Goal: Task Accomplishment & Management: Use online tool/utility

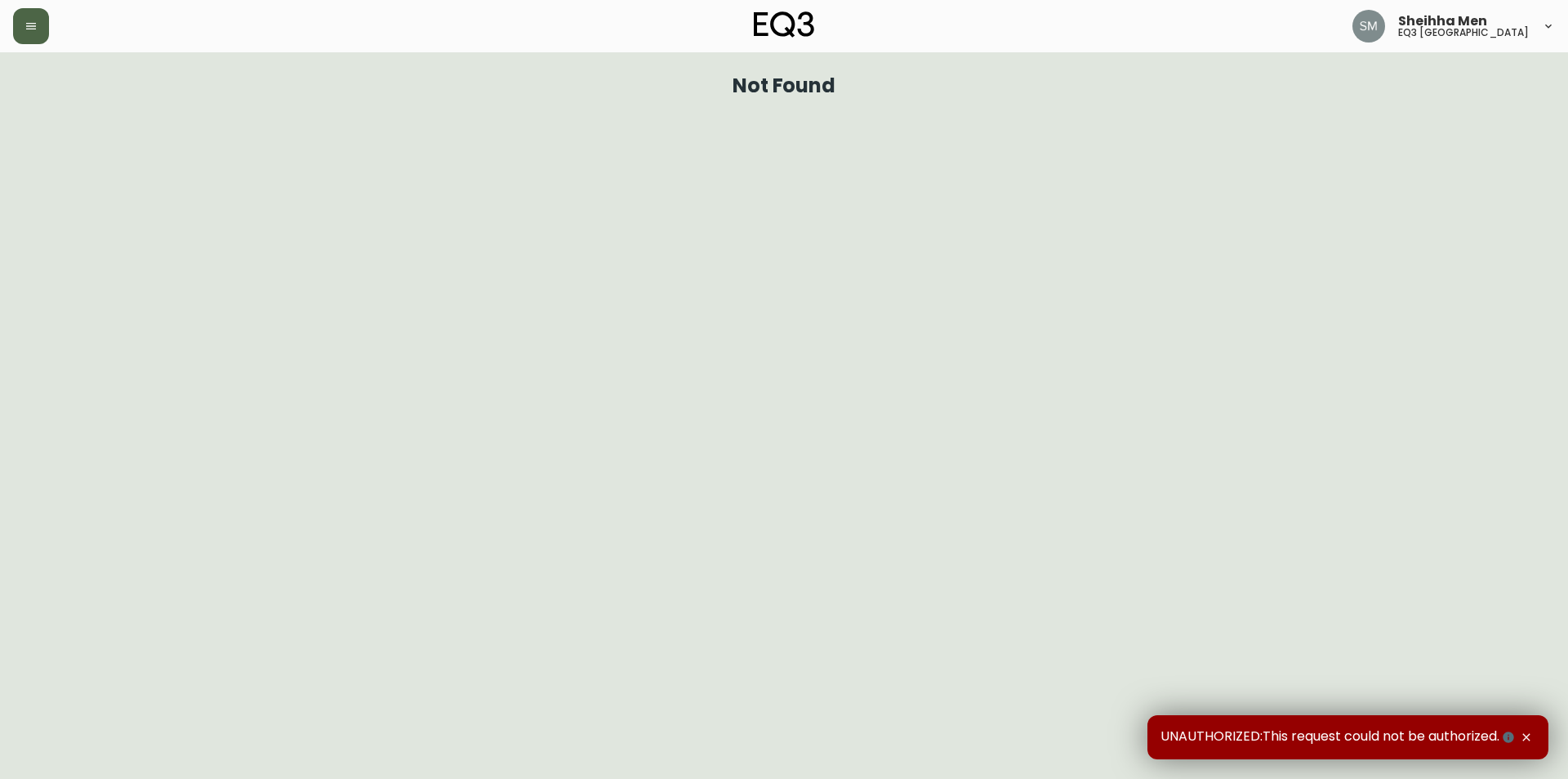
click at [27, 30] on button "button" at bounding box center [31, 26] width 36 height 36
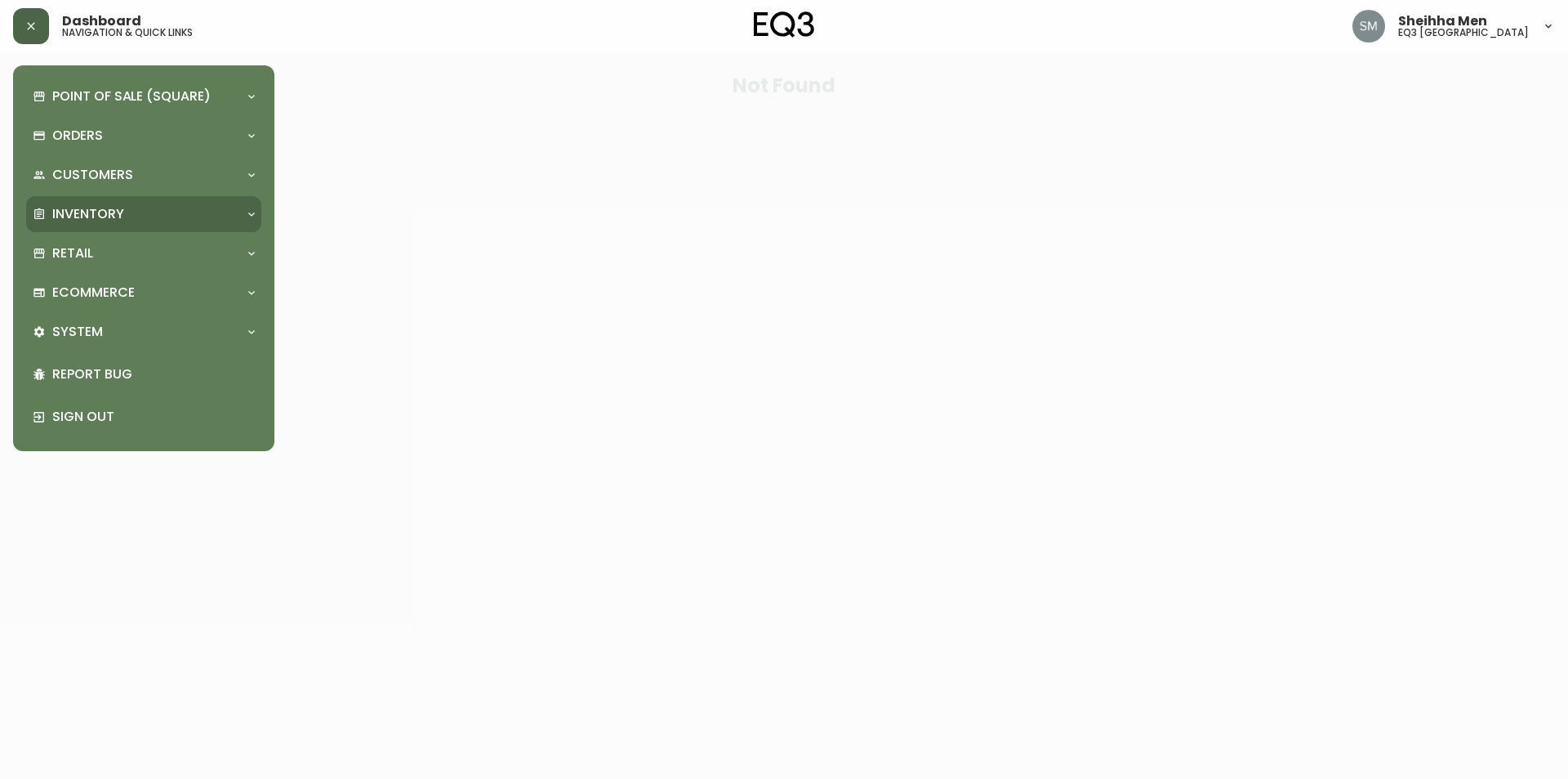
click at [135, 221] on div "Inventory" at bounding box center [135, 214] width 206 height 18
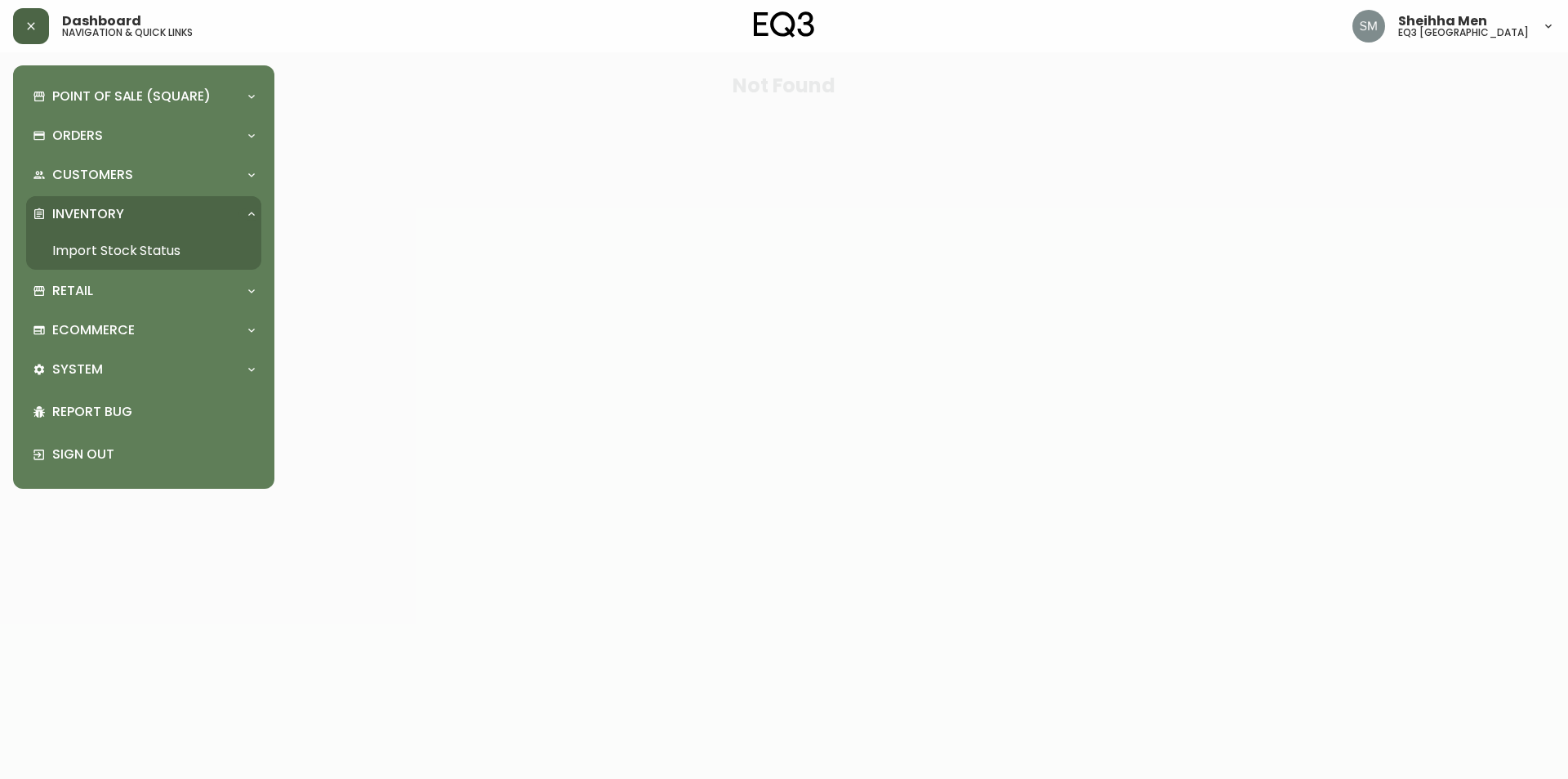
click at [189, 249] on link "Import Stock Status" at bounding box center [143, 250] width 235 height 37
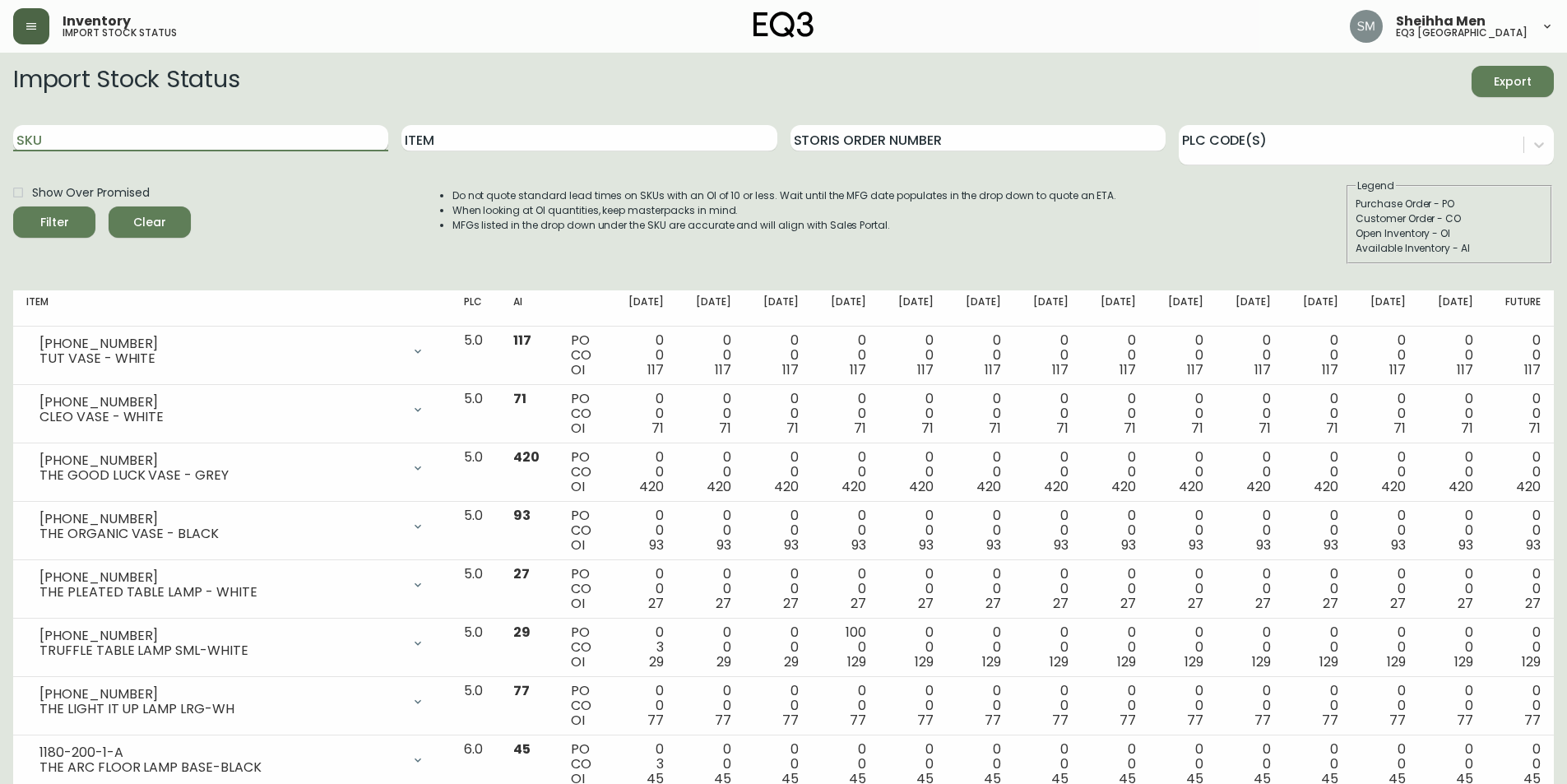
click at [198, 129] on input "SKU" at bounding box center [201, 137] width 375 height 26
paste input "3130-632-8"
type input "3130-632-8"
click at [65, 227] on div "Filter" at bounding box center [54, 223] width 28 height 21
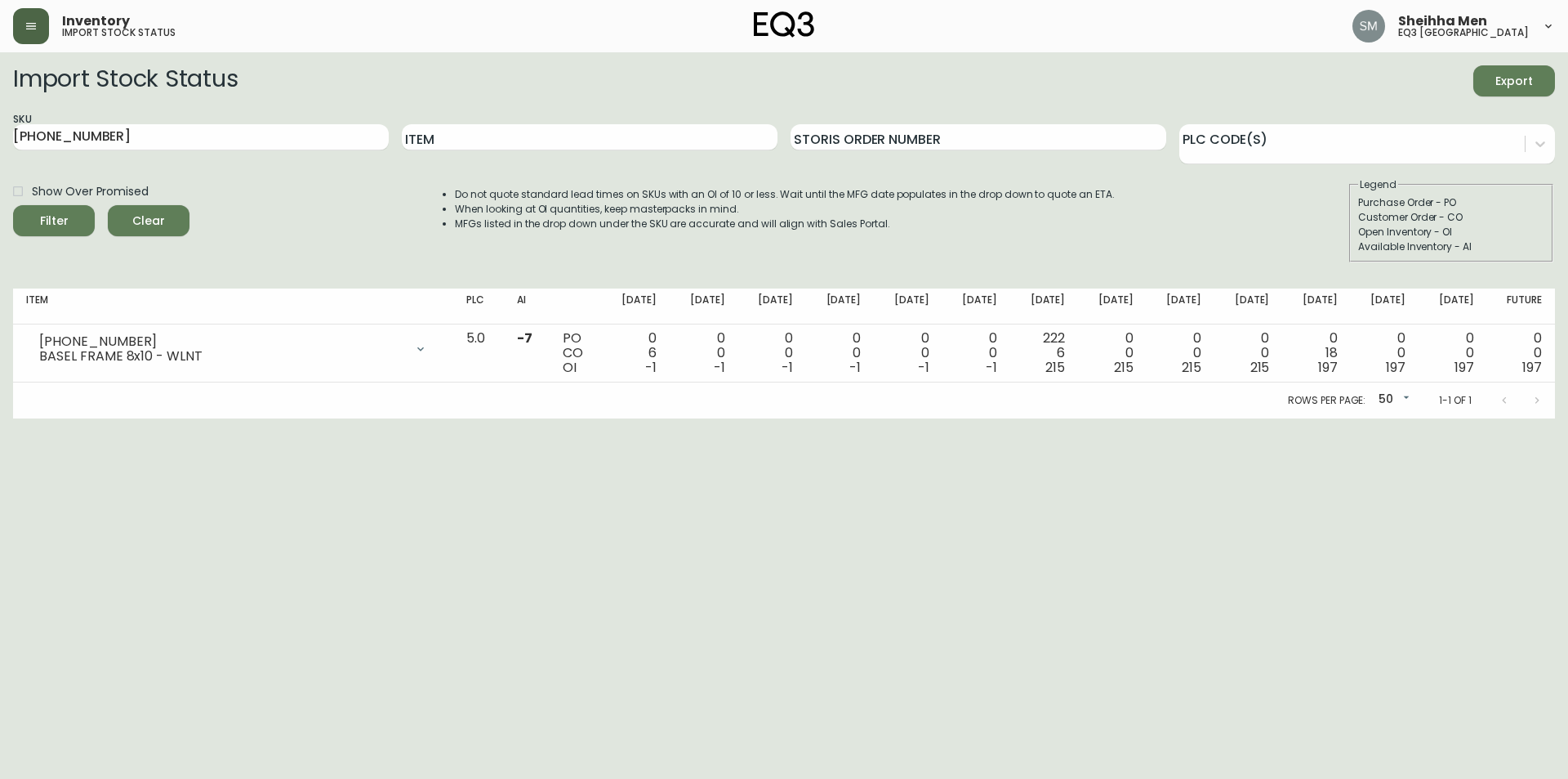
drag, startPoint x: 582, startPoint y: 110, endPoint x: 483, endPoint y: 9, distance: 141.4
click at [526, 52] on main "Import Stock Status Export SKU 3130-632-8 Item Storis Order Number PLC Code(s) …" at bounding box center [784, 235] width 1568 height 366
